Goal: Information Seeking & Learning: Learn about a topic

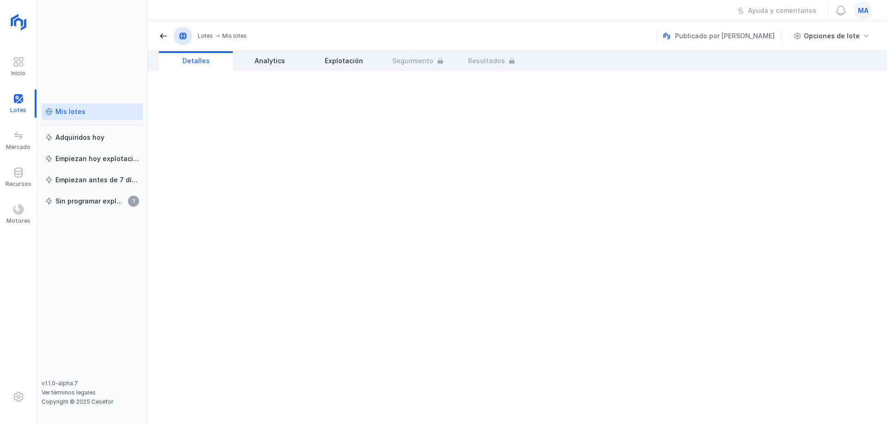
click at [89, 109] on div "Mis lotes" at bounding box center [92, 111] width 94 height 9
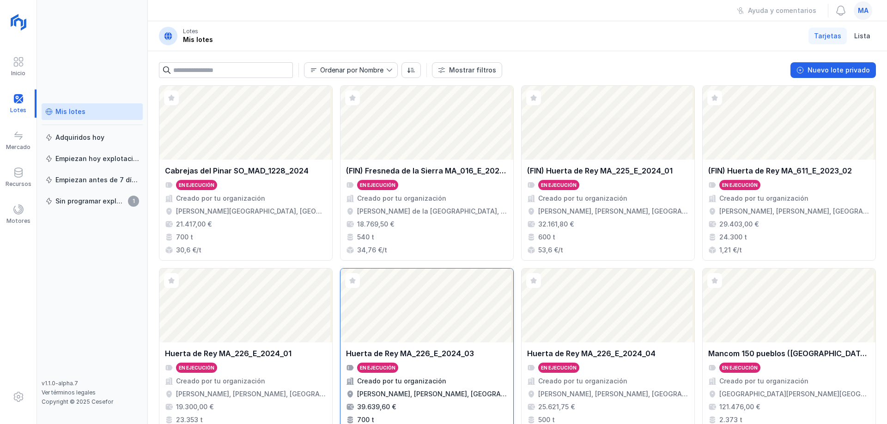
click at [463, 351] on div "Huerta de Rey MA_226_E_2024_03" at bounding box center [410, 353] width 128 height 11
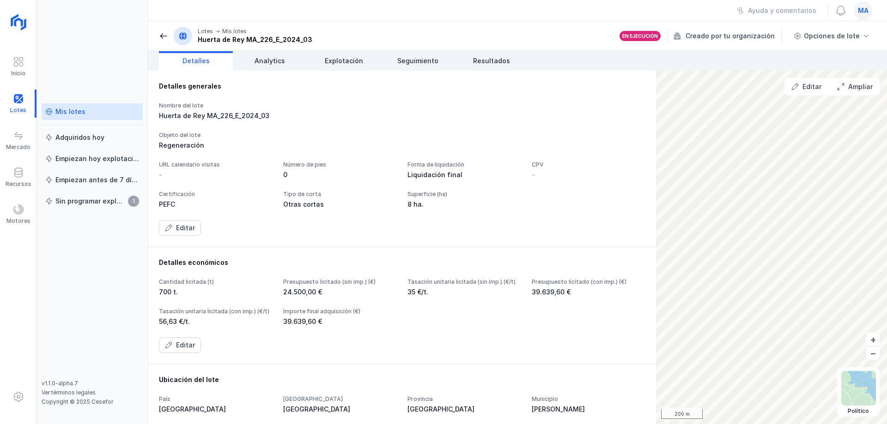
click at [370, 125] on div "Nombre del lote [PERSON_NAME] MA_226_E_2024_03 Objeto del lote Regeneración URL…" at bounding box center [402, 169] width 486 height 134
click at [337, 59] on span "Explotación" at bounding box center [344, 60] width 38 height 9
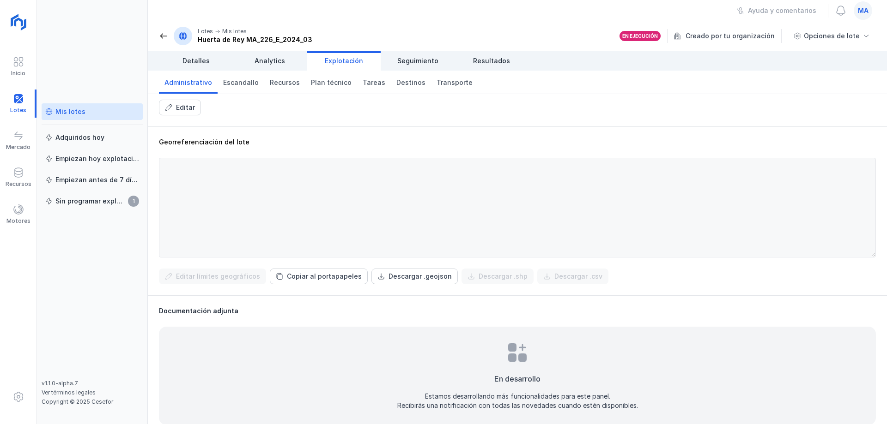
scroll to position [243, 0]
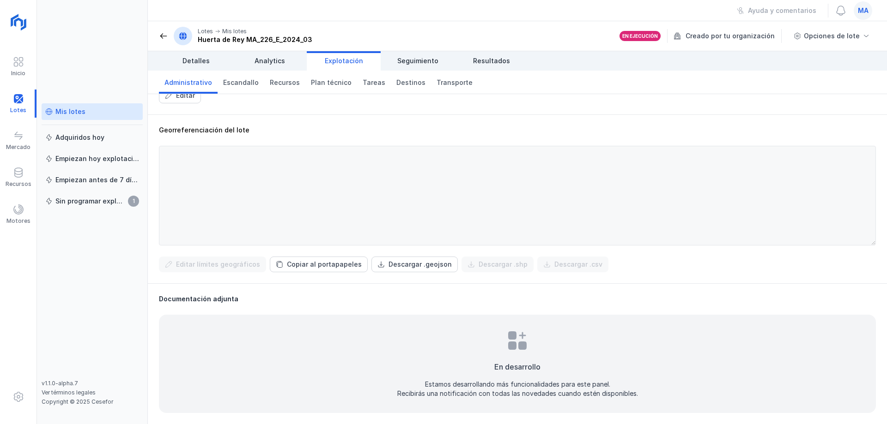
click at [381, 287] on div "Documentación adjunta En desarrollo Estamos desarrollando más funcionalidades p…" at bounding box center [517, 354] width 739 height 141
click at [112, 65] on div "Mis lotes Adquiridos [DATE] Empiezan [DATE] explotación Empiezan antes de 7 día…" at bounding box center [92, 212] width 111 height 424
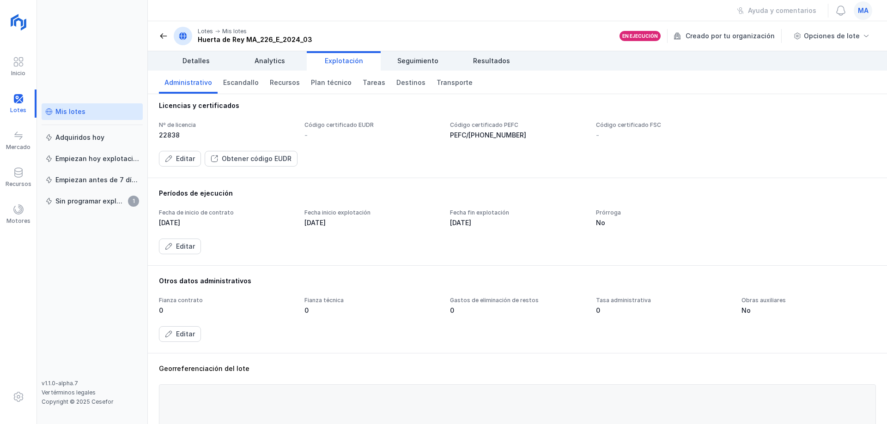
scroll to position [0, 0]
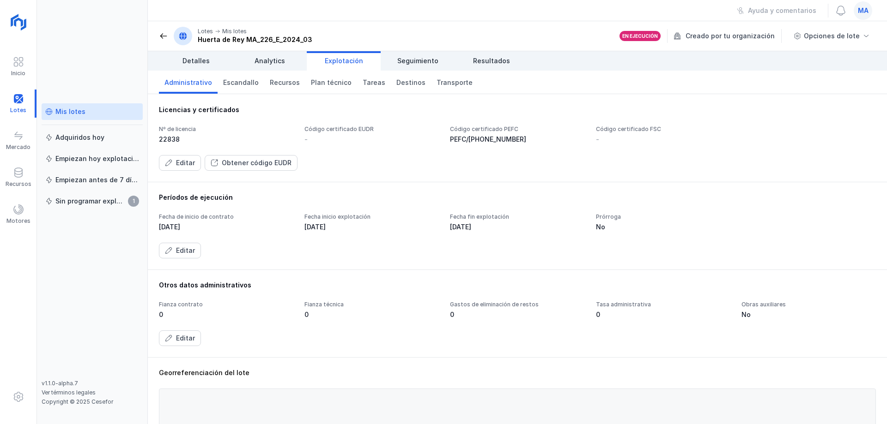
click at [536, 131] on div "Código certificado PEFC" at bounding box center [517, 129] width 134 height 7
click at [424, 58] on span "Seguimiento" at bounding box center [417, 60] width 41 height 9
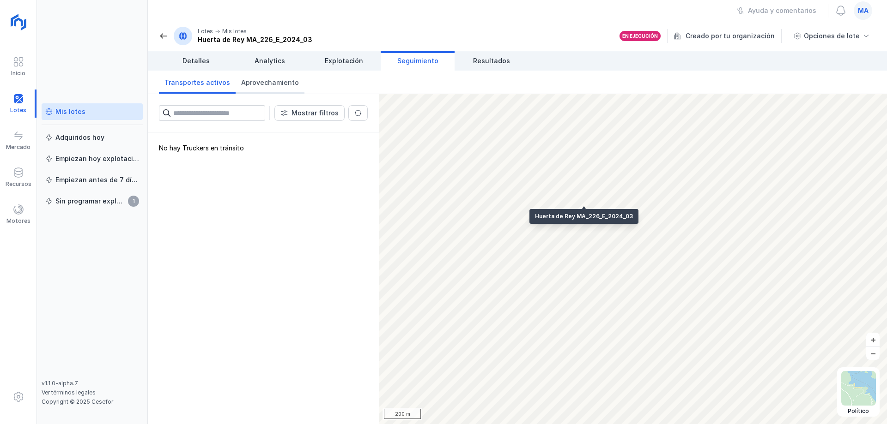
click at [285, 86] on span "Aprovechamiento" at bounding box center [270, 82] width 58 height 9
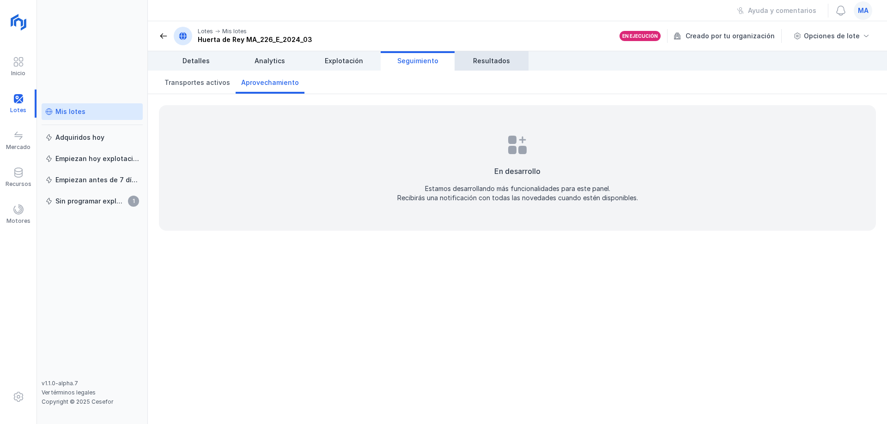
click at [486, 61] on span "Resultados" at bounding box center [491, 60] width 37 height 9
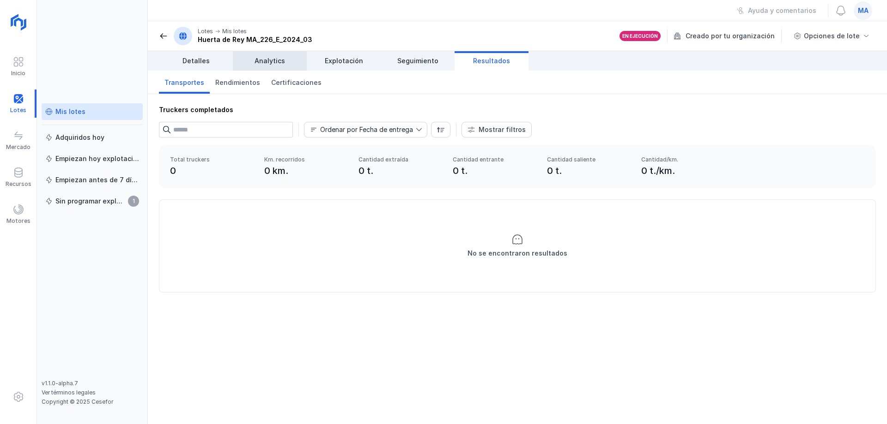
click at [262, 62] on span "Analytics" at bounding box center [269, 60] width 30 height 9
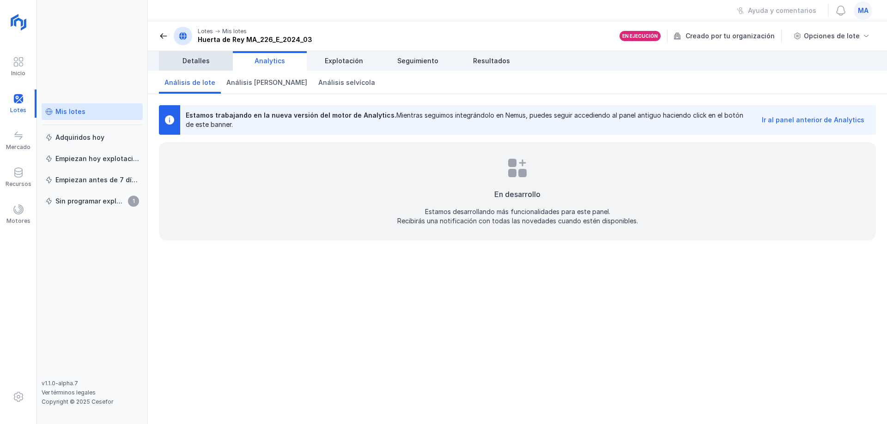
click at [201, 63] on span "Detalles" at bounding box center [195, 60] width 27 height 9
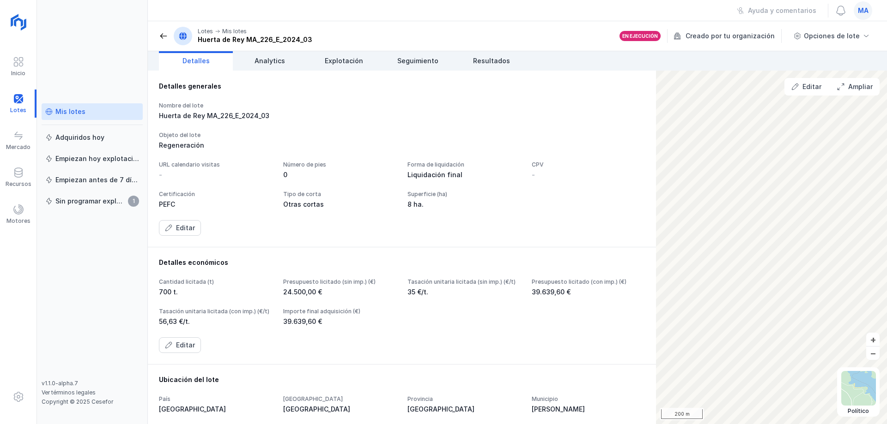
click at [162, 36] on span at bounding box center [163, 35] width 9 height 9
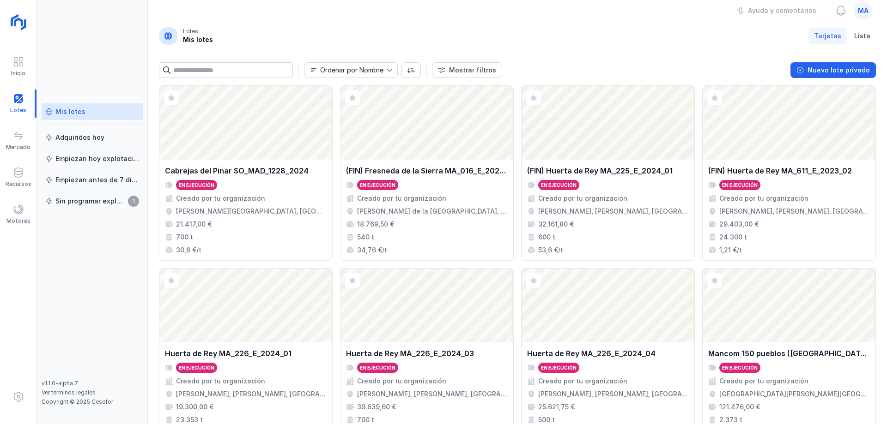
click at [462, 30] on header "Lotes Mis lotes Tarjetas Lista" at bounding box center [517, 36] width 739 height 30
click at [441, 358] on div "Huerta de Rey MA_226_E_2024_03" at bounding box center [410, 353] width 128 height 11
